Goal: Check status: Check status

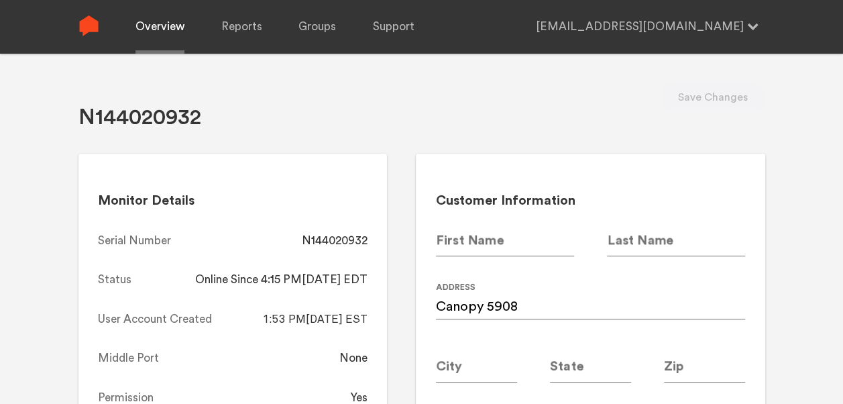
click at [180, 30] on link "Overview" at bounding box center [160, 27] width 49 height 54
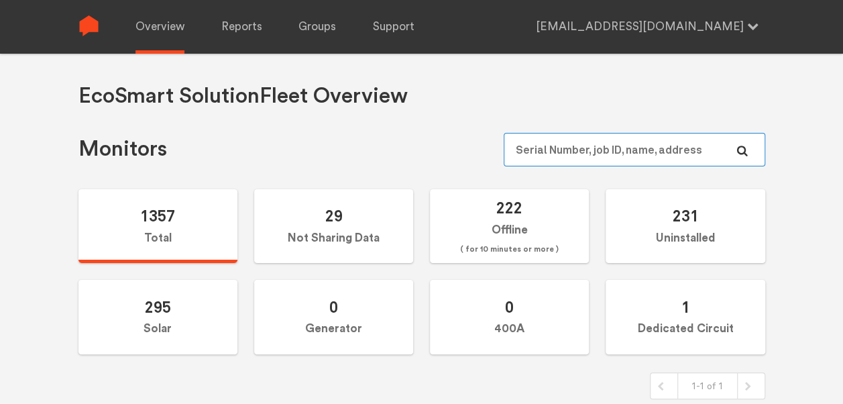
click at [614, 161] on input "text" at bounding box center [634, 150] width 261 height 34
paste input "N144021118"
type input "N144021118"
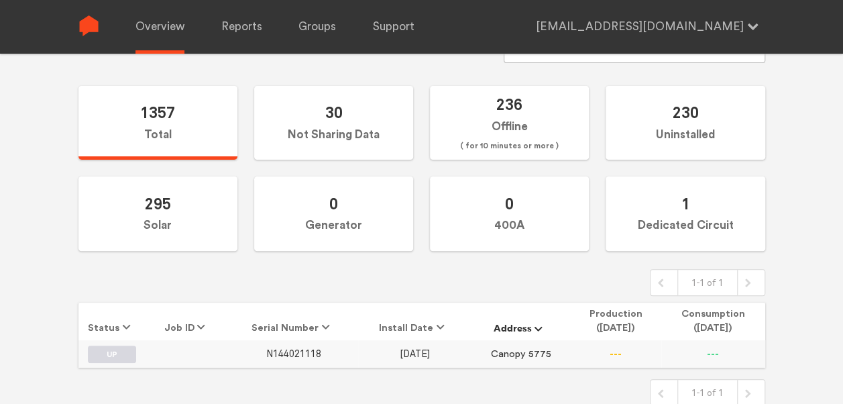
click at [288, 353] on span "N144021118" at bounding box center [293, 353] width 55 height 11
